Goal: Transaction & Acquisition: Purchase product/service

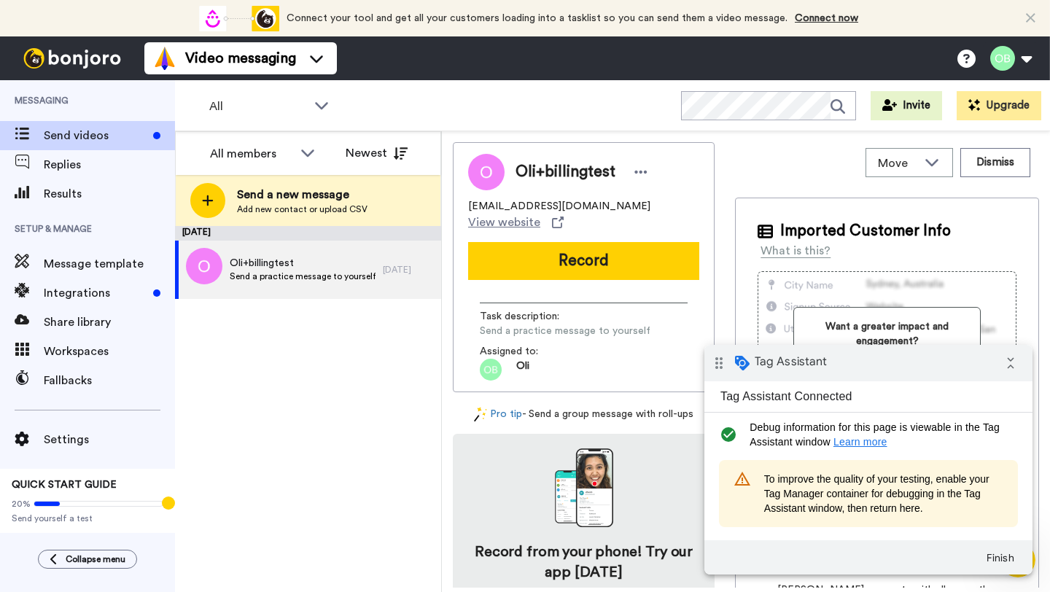
click at [1013, 108] on button "Upgrade" at bounding box center [999, 105] width 85 height 29
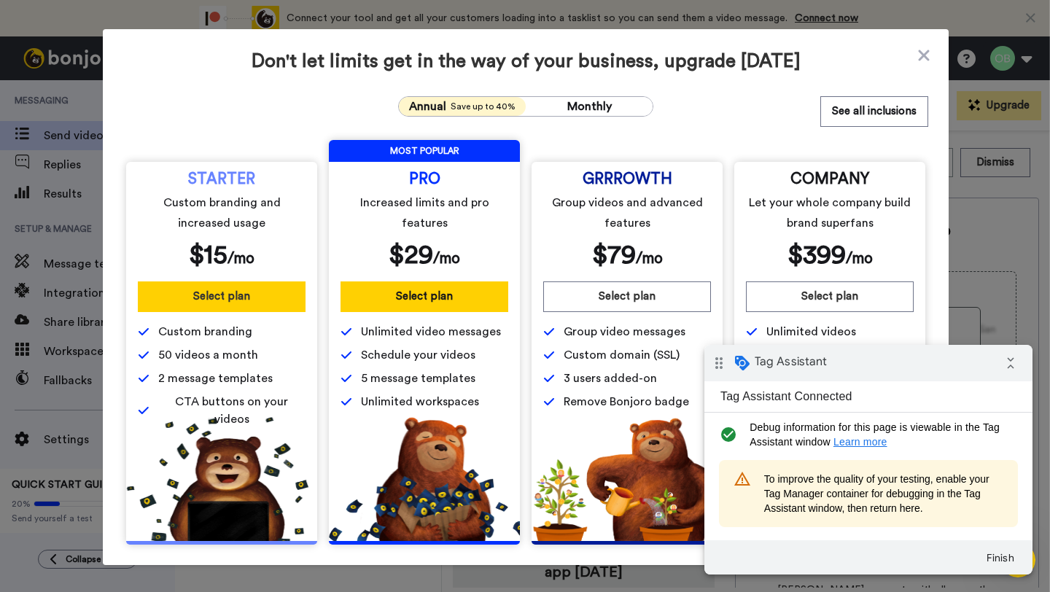
click at [247, 301] on button "Select plan" at bounding box center [222, 297] width 168 height 31
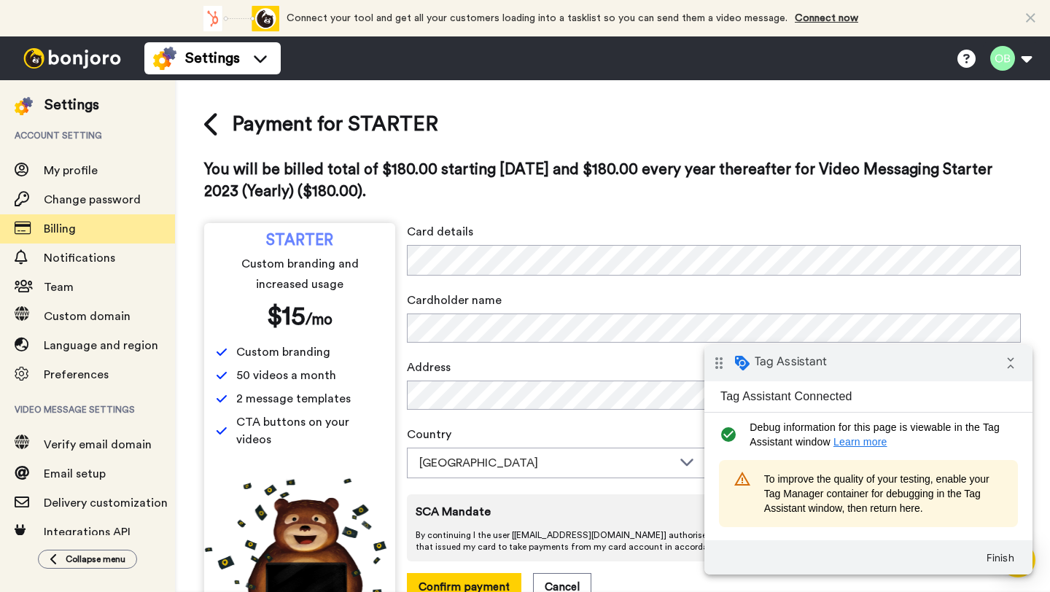
scroll to position [43, 0]
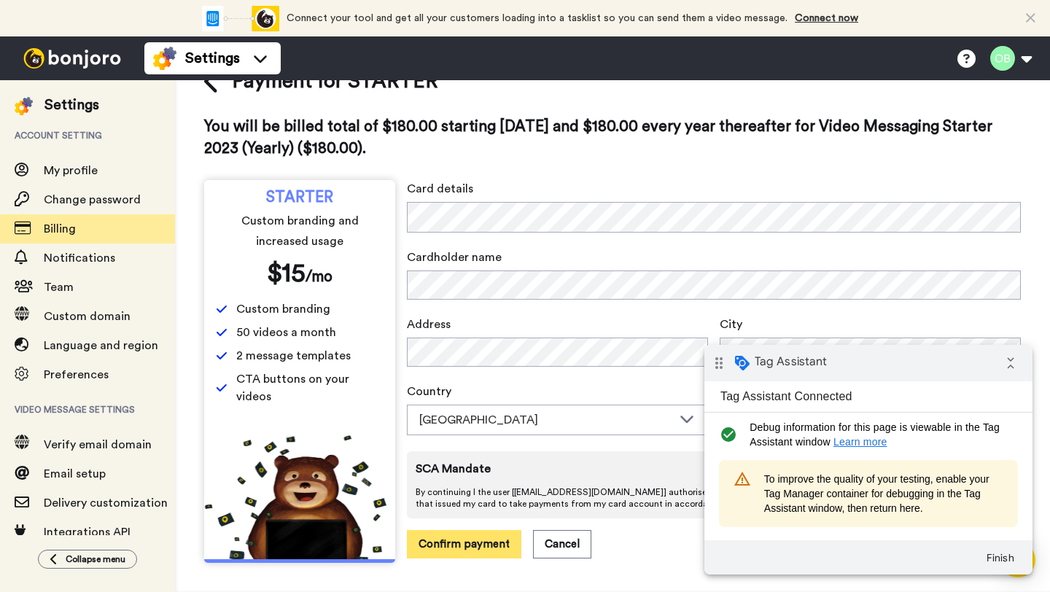
click at [474, 538] on button "Confirm payment" at bounding box center [464, 544] width 115 height 28
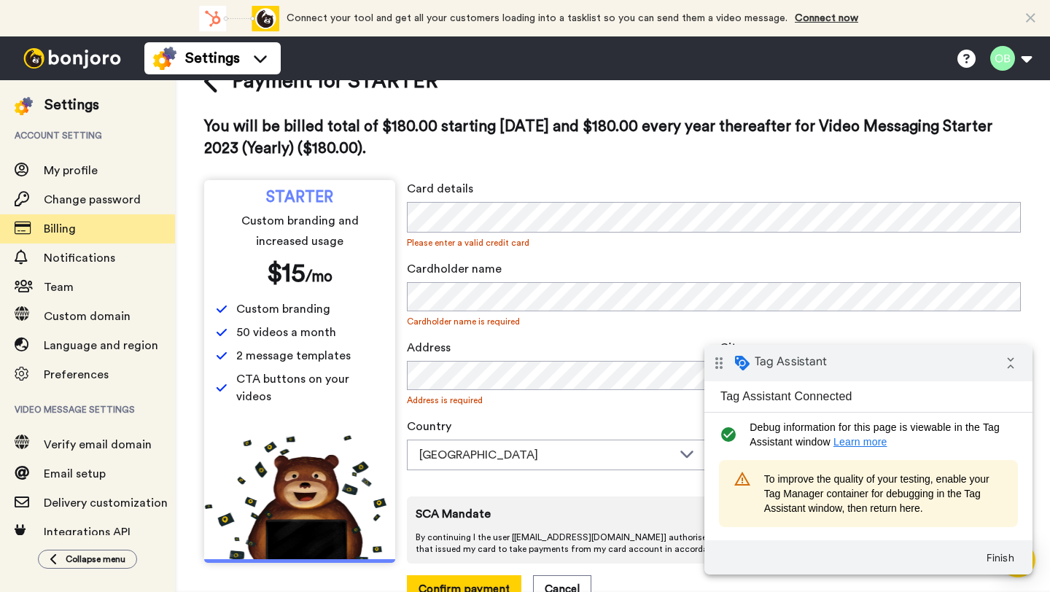
scroll to position [0, 0]
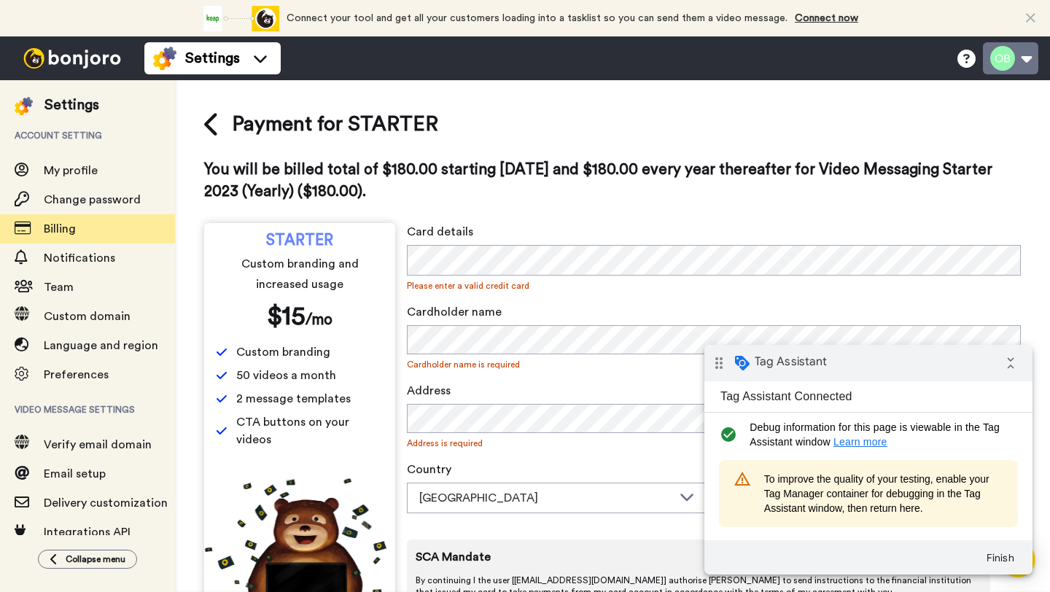
click at [1012, 71] on button at bounding box center [1010, 58] width 55 height 32
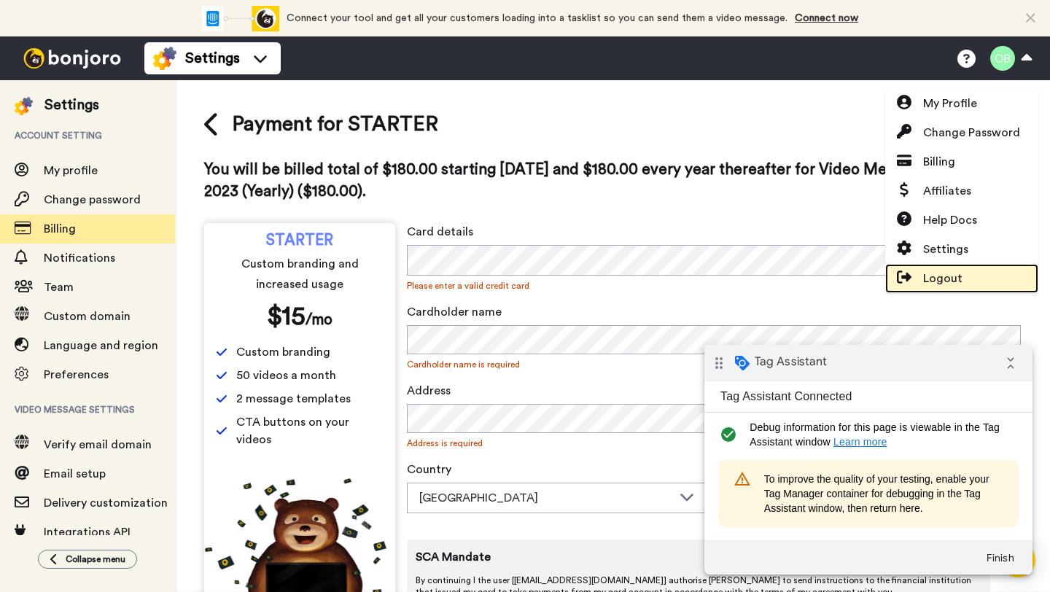
click at [940, 271] on span "Logout" at bounding box center [943, 279] width 39 height 18
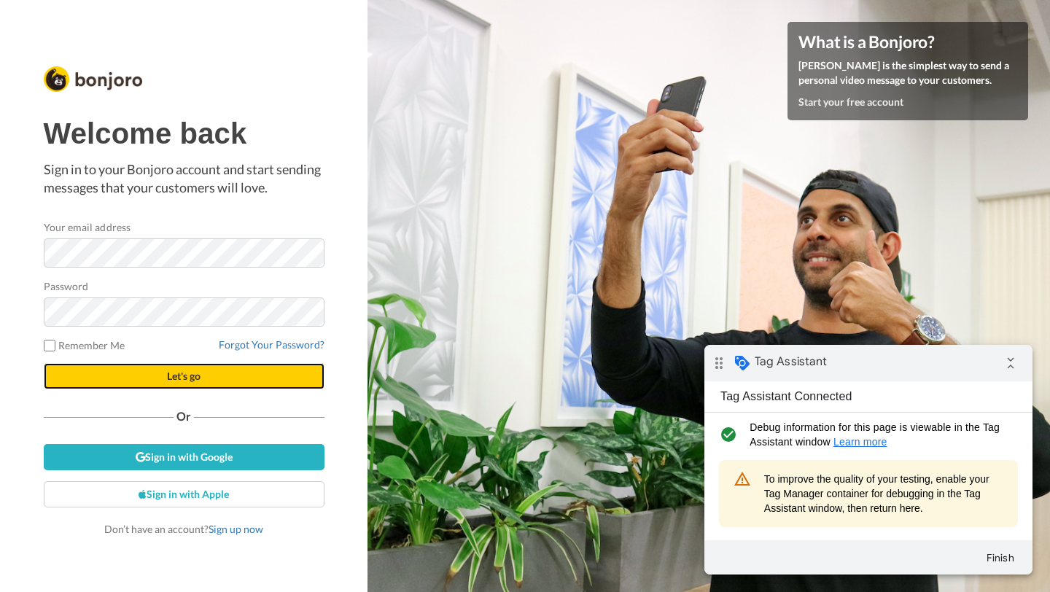
click at [178, 374] on span "Let's go" at bounding box center [184, 376] width 34 height 12
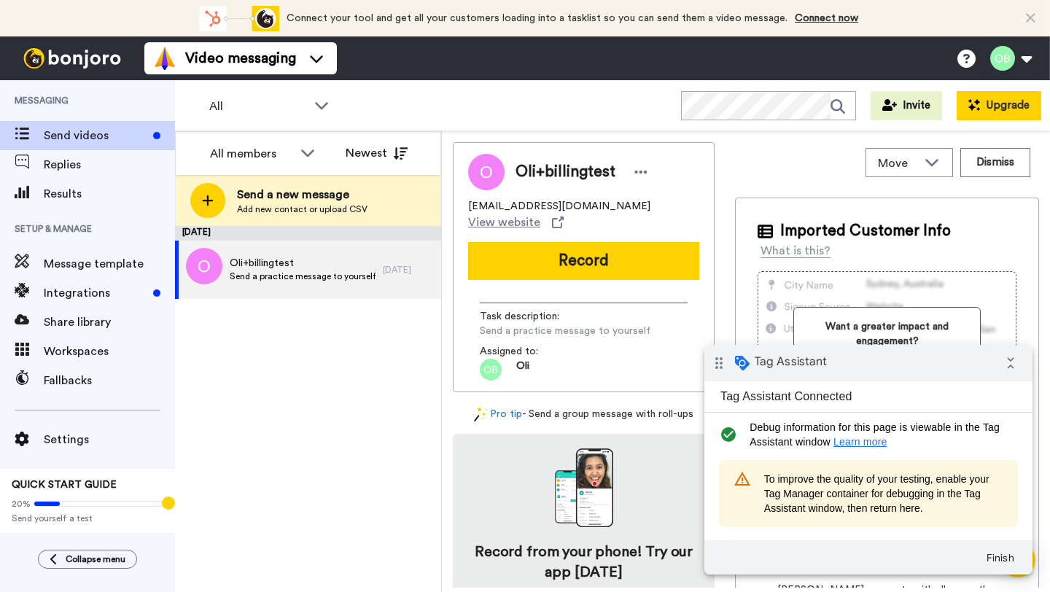
click at [965, 104] on button "Upgrade" at bounding box center [999, 105] width 85 height 29
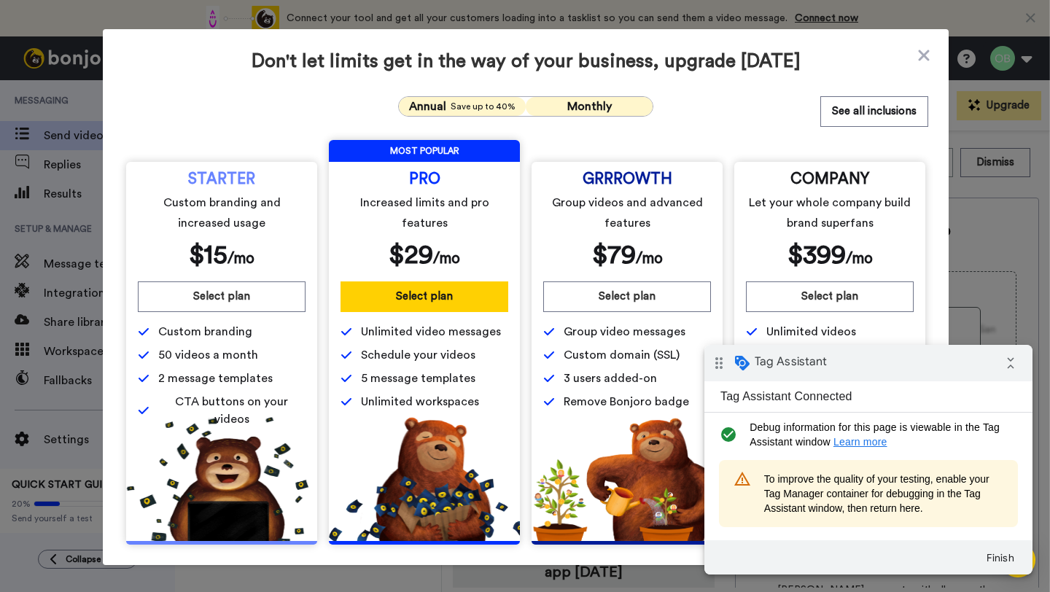
click at [605, 108] on span "Monthly" at bounding box center [590, 107] width 44 height 12
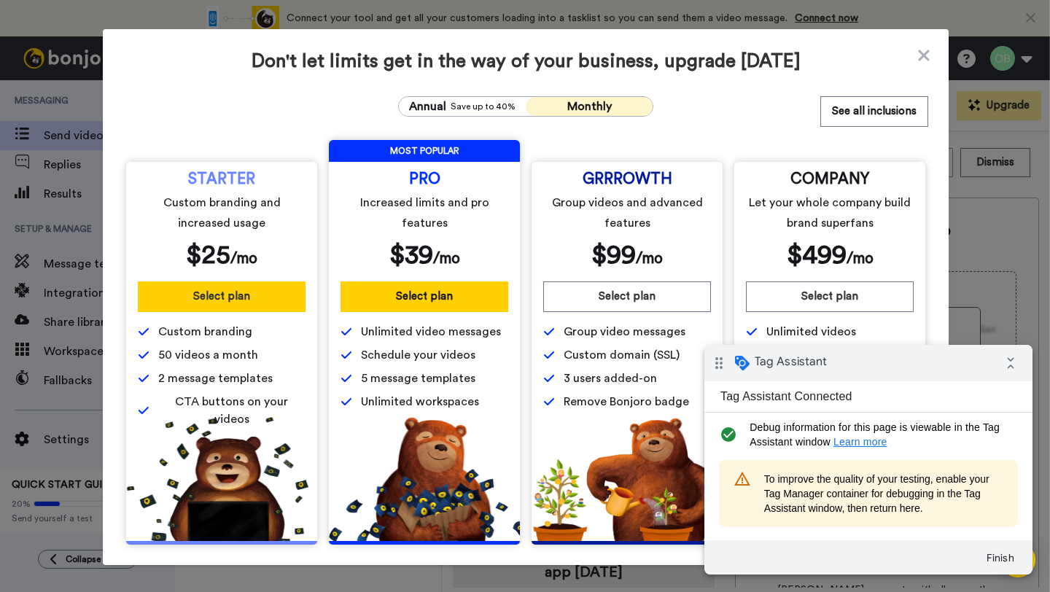
click at [228, 298] on button "Select plan" at bounding box center [222, 297] width 168 height 31
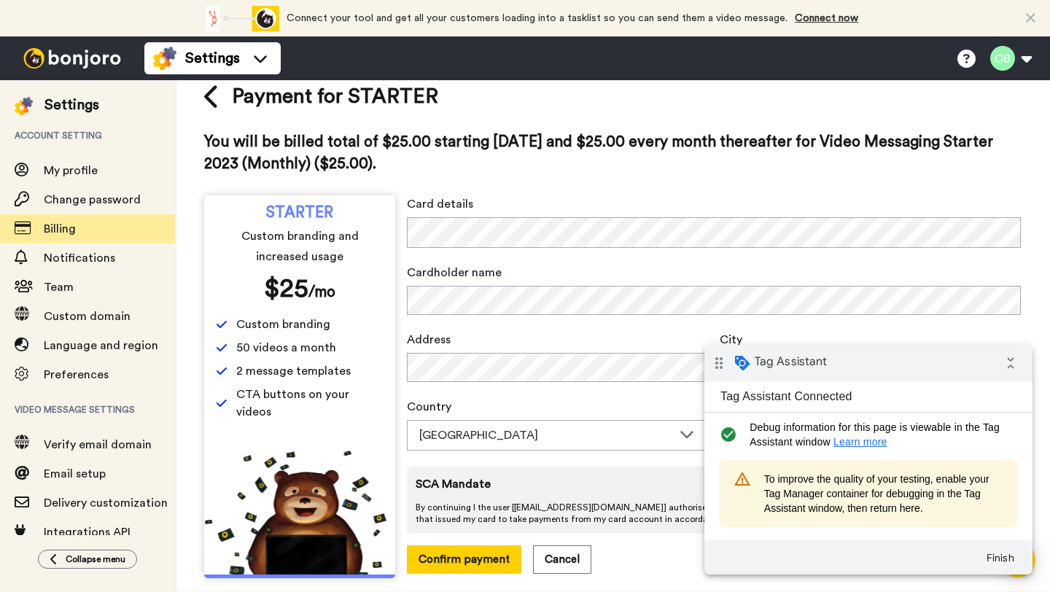
scroll to position [43, 0]
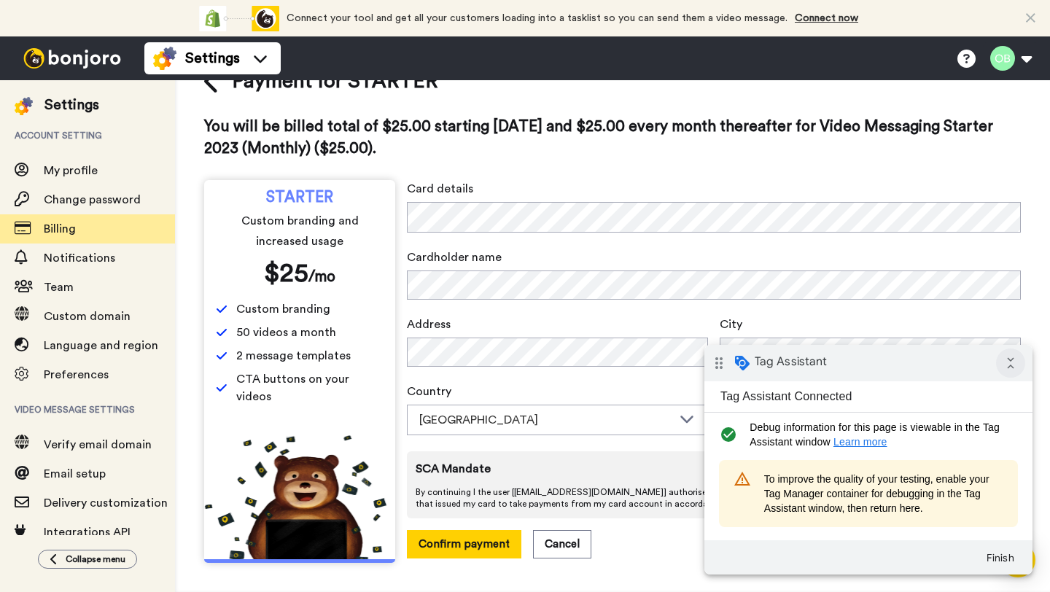
click at [1015, 364] on icon "collapse_all" at bounding box center [1010, 363] width 29 height 29
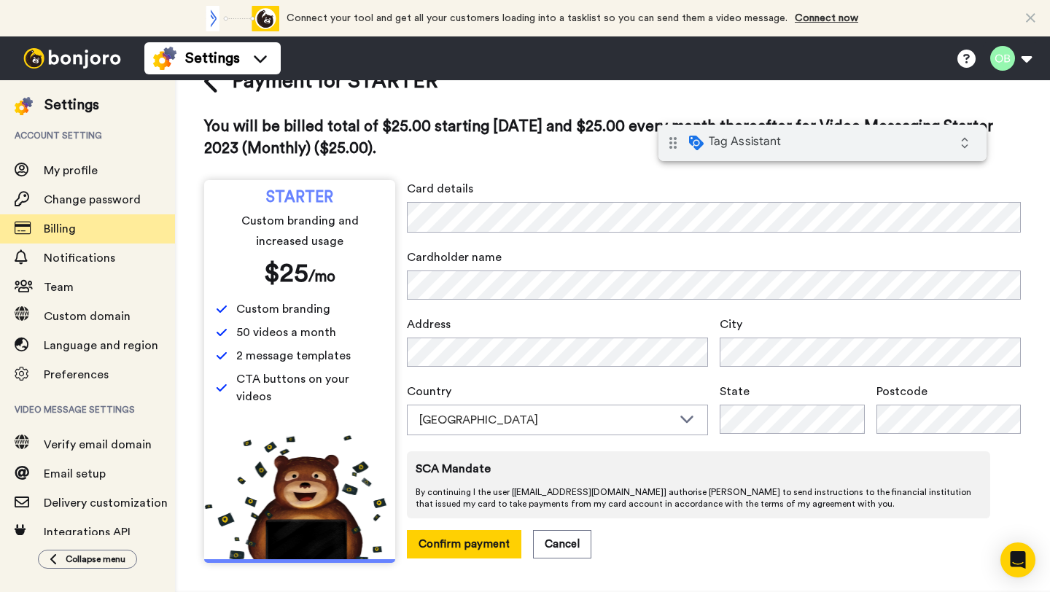
click at [865, 146] on div "drag_indicator Tag Assistant expand_all" at bounding box center [823, 143] width 328 height 36
click at [482, 539] on button "Confirm payment" at bounding box center [464, 544] width 115 height 28
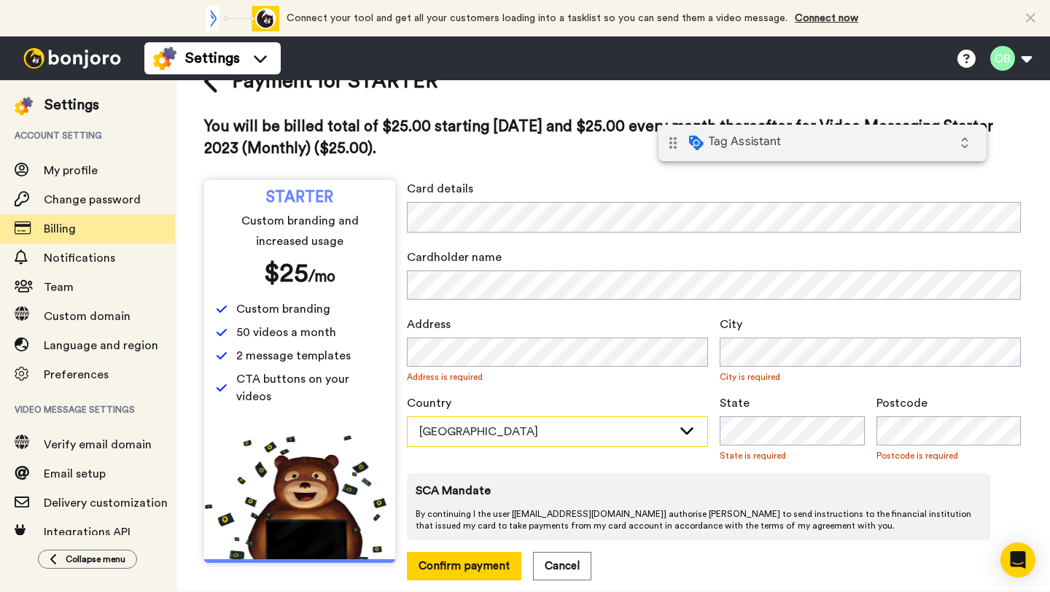
click at [586, 431] on div "[GEOGRAPHIC_DATA]" at bounding box center [545, 432] width 253 height 18
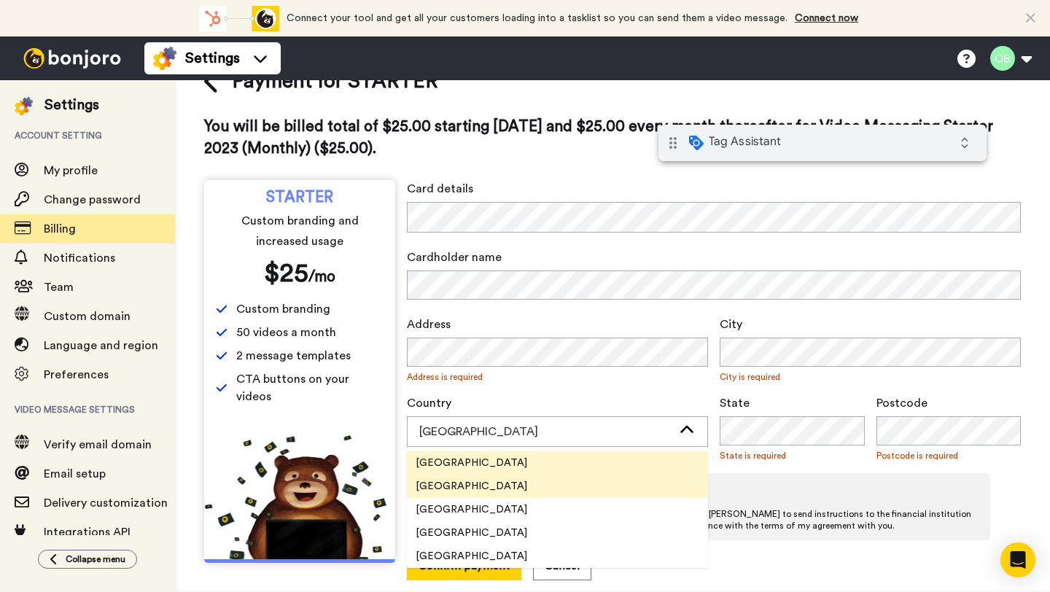
click at [513, 484] on li "[GEOGRAPHIC_DATA]" at bounding box center [557, 486] width 301 height 23
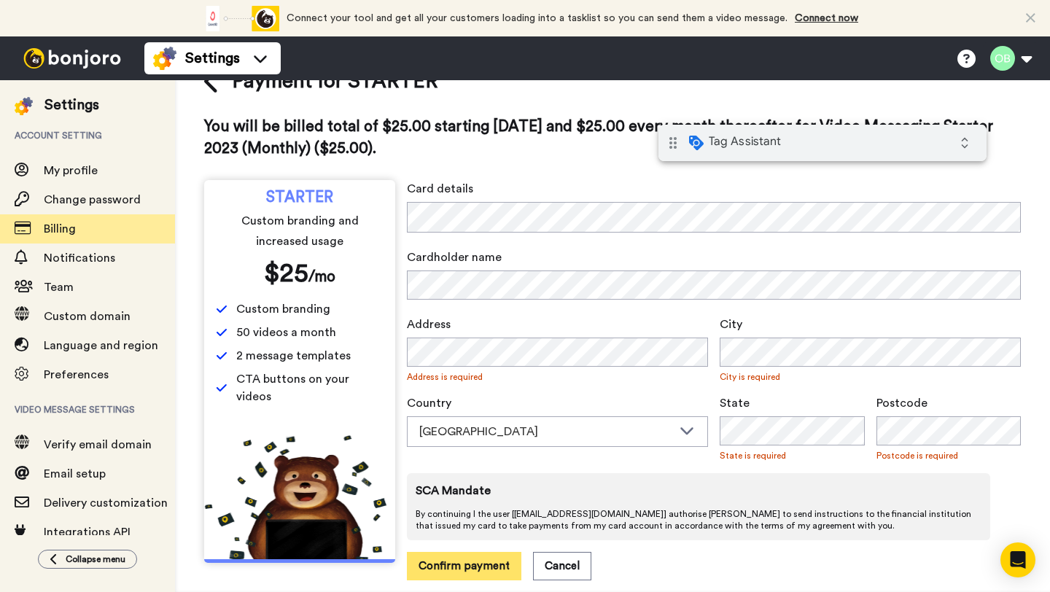
click at [485, 561] on button "Confirm payment" at bounding box center [464, 566] width 115 height 28
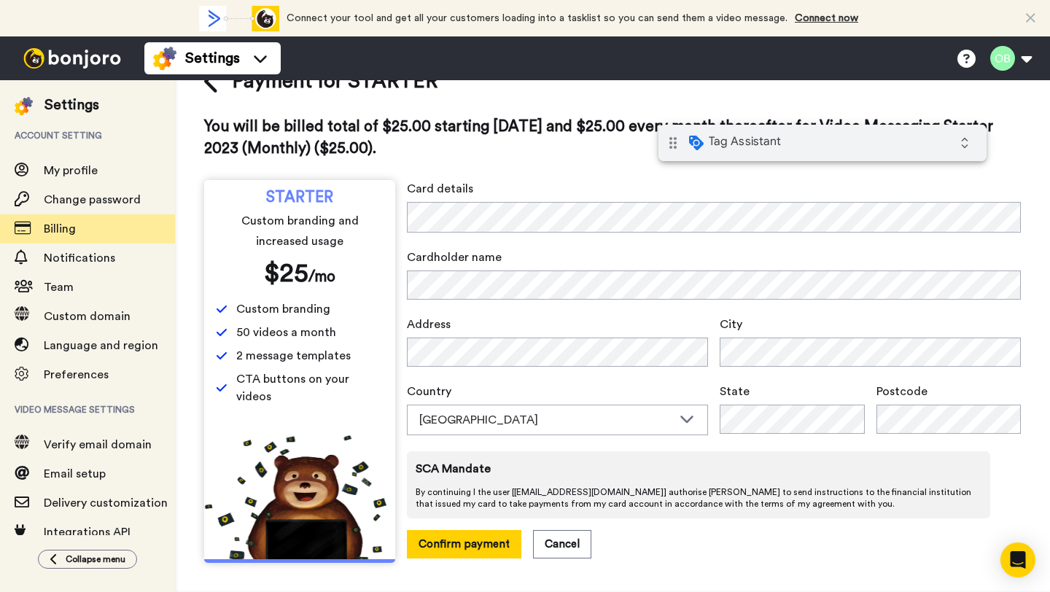
scroll to position [0, 0]
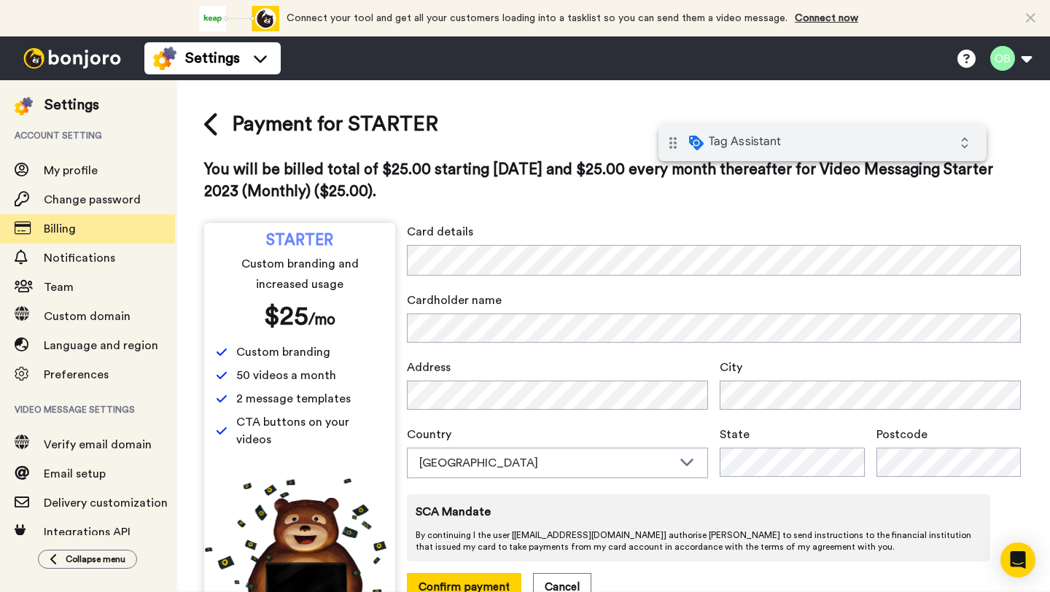
click at [825, 151] on div "drag_indicator Tag Assistant expand_all" at bounding box center [823, 143] width 328 height 36
click at [966, 150] on icon "expand_all" at bounding box center [965, 142] width 29 height 29
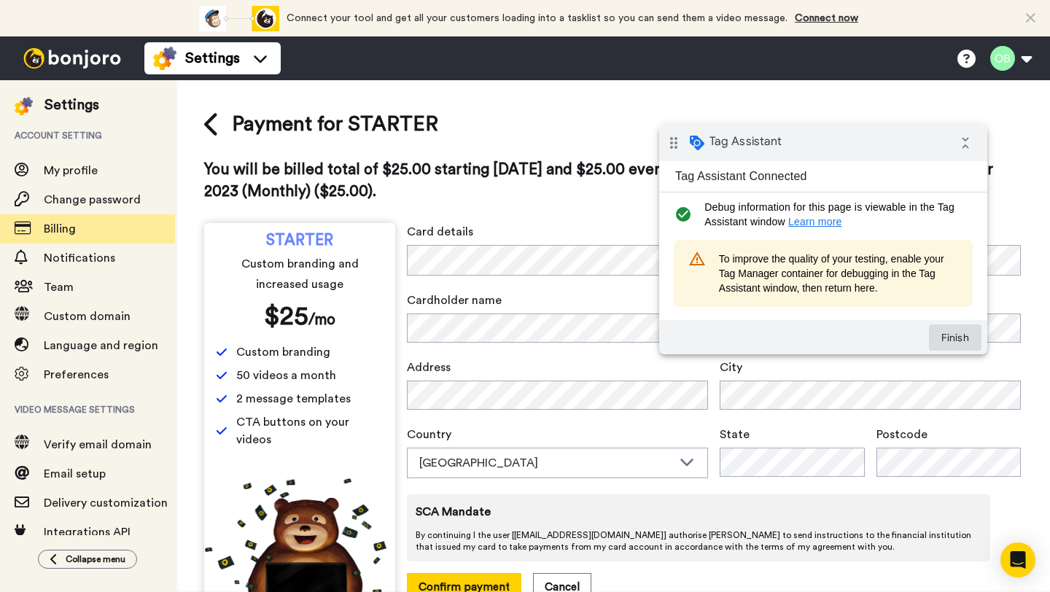
click at [951, 333] on button "Finish" at bounding box center [955, 338] width 53 height 26
